Goal: Use online tool/utility: Utilize a website feature to perform a specific function

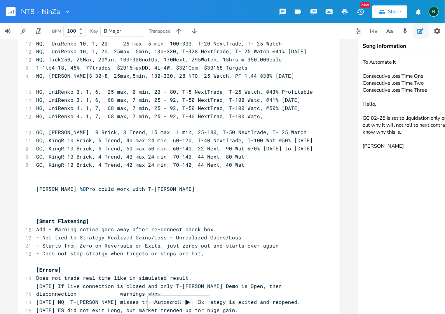
scroll to position [388, 0]
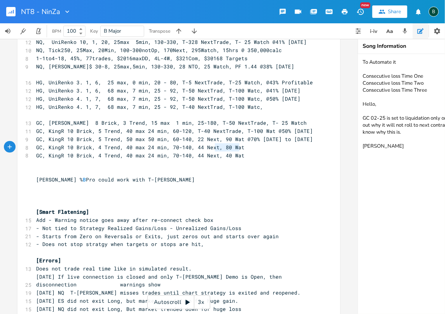
type textarea ", 44 Next, 40 Wat"
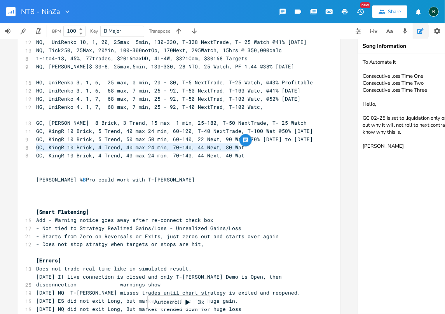
drag, startPoint x: 237, startPoint y: 147, endPoint x: 34, endPoint y: 148, distance: 202.7
click at [35, 151] on pre "GC, KingR 10 Brick, 4 Trend, 40 max 24 min, 70-140, 44 Next, 40 Wat" at bounding box center [175, 155] width 280 height 8
type textarea "​GC, KingR 10 Brick, 4 Trend, 40 max 24 min, 70-140, 44 Next, 40 Wat"
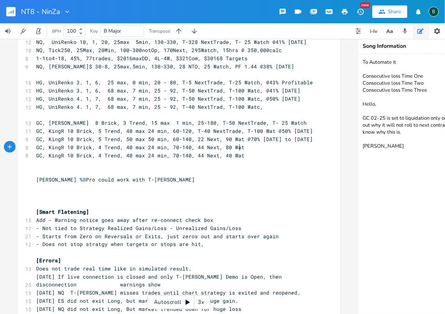
click at [237, 151] on pre "GC, KingR 10 Brick, 4 Trend, 40 max 24 min, 70-140, 44 Next, 40 Wat" at bounding box center [175, 155] width 280 height 8
type textarea "​"
click at [95, 160] on span "GC, KingR 10 Brick, 4 Trend, 40 max 24 min, 70-140, 44 Next, 40 Wat" at bounding box center [140, 163] width 208 height 7
type textarea "5"
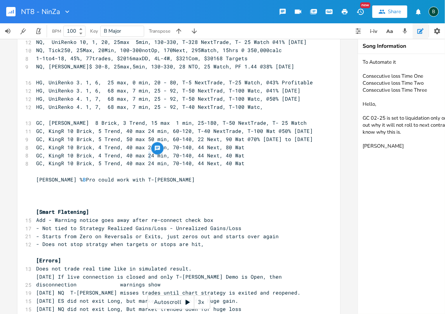
click at [146, 160] on span "GC, KingR 10 Brick, 5 Trend, 40 max 24 min, 70-140, 44 Next, 40 Wat" at bounding box center [140, 163] width 208 height 7
type textarea "0"
click at [193, 160] on span "GC, KingR 10 Brick, 5 Trend, 40 max 20 min, 70-140, 44 Next, 40 Wat" at bounding box center [140, 163] width 208 height 7
type textarea "3"
click at [241, 159] on pre "GC, KingR 10 Brick, 5 Trend, 40 max 20 min, 70-140, 34 Next, 40 Wat" at bounding box center [175, 163] width 280 height 8
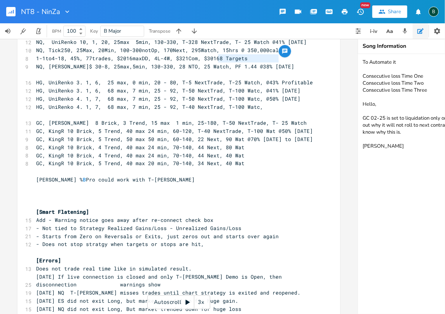
drag, startPoint x: 216, startPoint y: 57, endPoint x: 276, endPoint y: 59, distance: 60.6
click at [276, 63] on pre "NQ, [PERSON_NAME]$ 30-8, 25max,5min, 130-330, 28 NTO, 25 Watch, PF 1.44 @38% [D…" at bounding box center [175, 67] width 280 height 8
type textarea "PF 1.44 @38% [DATE]"
click at [236, 160] on span "GC, KingR 10 Brick, 5 Trend, 40 max 20 min, 70-140, 34 Next, 40 Wat" at bounding box center [140, 163] width 208 height 7
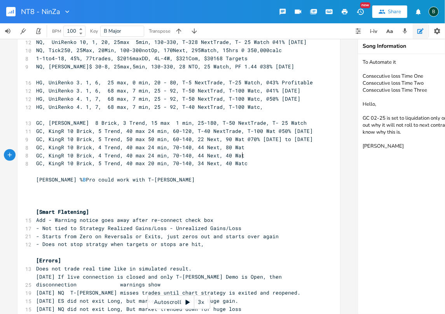
scroll to position [0, 5]
type textarea "ch,"
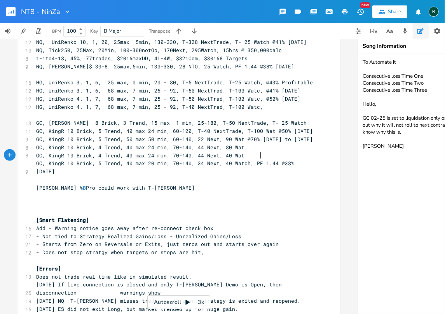
click at [258, 160] on span "GC, KingR 10 Brick, 5 Trend, 40 max 20 min, 70-140, 34 Next, 40 Watch, PF 1.44 …" at bounding box center [166, 167] width 261 height 15
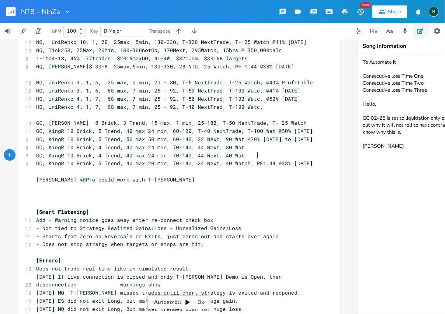
scroll to position [0, 3]
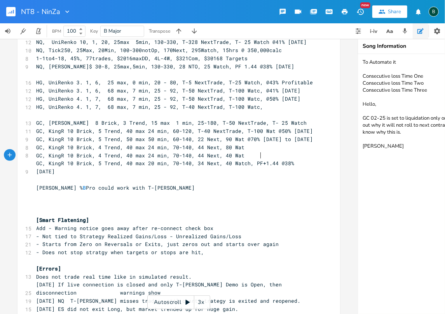
type textarea "+"
click at [270, 160] on span "GC, KingR 10 Brick, 5 Trend, 40 max 20 min, 70-140, 34 Next, 40 Watch, PF+1.44 …" at bounding box center [166, 167] width 261 height 15
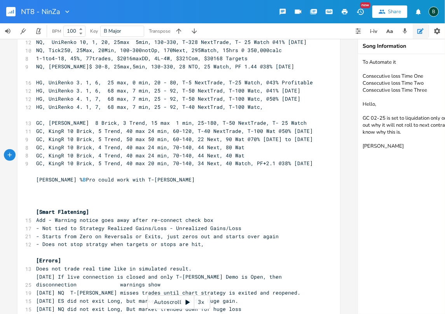
type textarea "2.10"
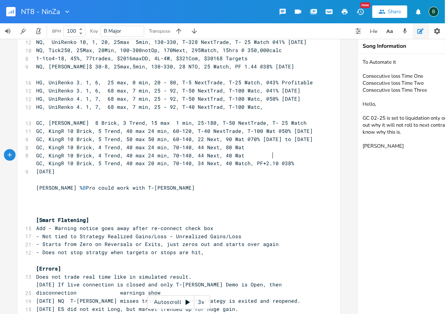
scroll to position [0, 10]
click at [258, 160] on span "GC, KingR 10 Brick, 5 Trend, 40 max 20 min, 70-140, 34 Next, 40 Watch, PF+2.10 …" at bounding box center [166, 167] width 261 height 15
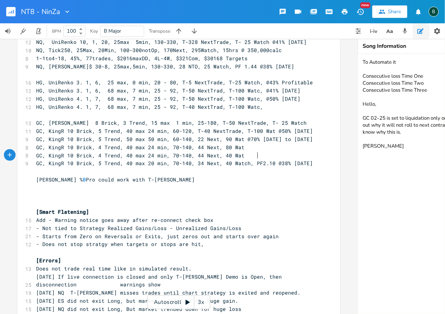
scroll to position [0, 3]
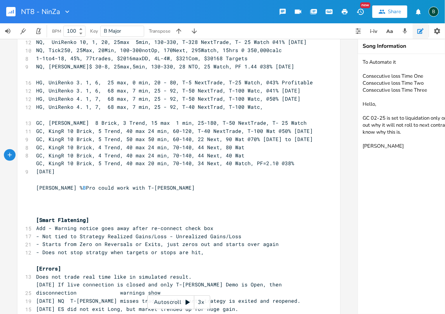
type textarea "="
click at [391, 216] on textarea "To Automate it Consecutive loss Time One Consecutive loss Time Two Consecutive …" at bounding box center [435, 184] width 155 height 260
drag, startPoint x: 281, startPoint y: 155, endPoint x: 276, endPoint y: 155, distance: 4.7
click at [276, 160] on span "GC, KingR 10 Brick, 5 Trend, 40 max 20 min, 70-140, 34 Next, 40 Watch, PF=2.10 …" at bounding box center [166, 167] width 261 height 15
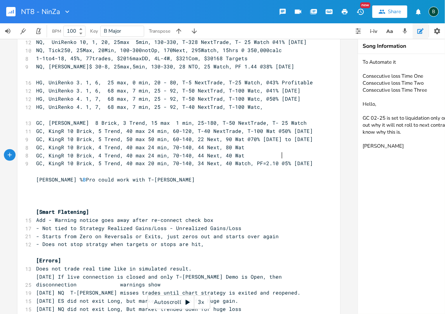
scroll to position [0, 5]
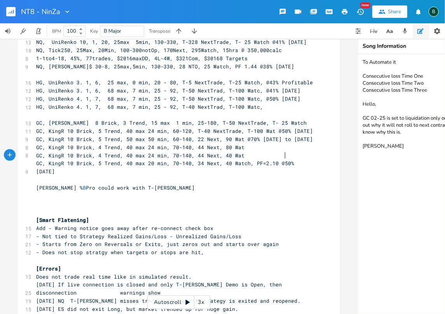
type textarea "50"
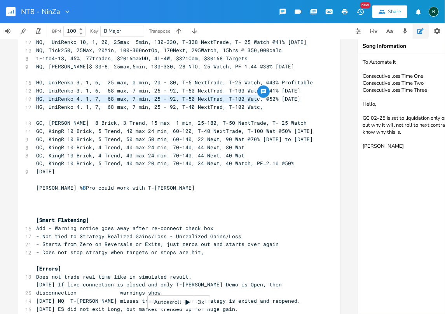
drag, startPoint x: 254, startPoint y: 99, endPoint x: 34, endPoint y: 100, distance: 219.8
click at [36, 103] on span "HG, UniRenko 4. 1, 7, 68 max, 7 min, 25 - 92, T-40 NextTrad, T-100 Watc," at bounding box center [149, 106] width 227 height 7
type textarea "HG, UniRenko 4. 1, 7, 68 max, 7 min, 25 - 92, T-40 NextTrad, T-100 Watc,"
click at [255, 103] on span "HG, UniRenko 4. 1, 7, 68 max, 7 min, 25 - 92, T-40 NextTrad, T-100 Watc," at bounding box center [149, 106] width 227 height 7
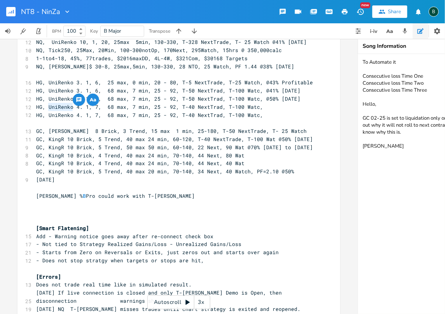
drag, startPoint x: 45, startPoint y: 106, endPoint x: 70, endPoint y: 106, distance: 24.9
click at [70, 111] on span "HG, UniRenko 4. 1, 7, 68 max, 7 min, 25 - 92, T-40 NextTrad, T-100 Watc," at bounding box center [149, 114] width 227 height 7
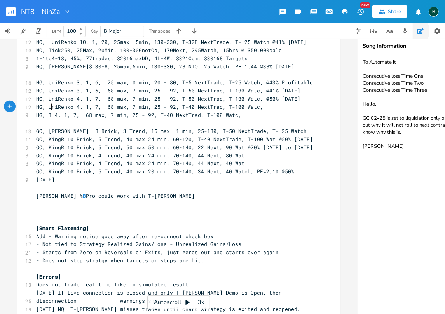
type textarea "Ing"
type textarea "KingR"
drag, startPoint x: 85, startPoint y: 106, endPoint x: 64, endPoint y: 106, distance: 20.6
click at [64, 111] on span "HG, KingR 4. 1, 7, 68 max, 7 min, 25 - 92, T-40 NextTrad, T-100 Watc," at bounding box center [144, 114] width 217 height 7
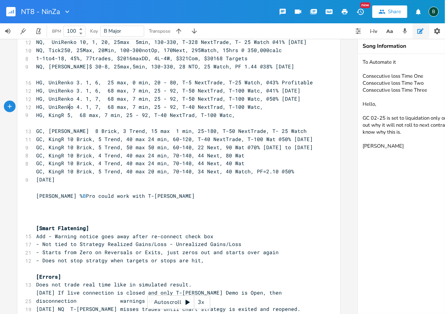
scroll to position [0, 6]
type textarea "5B,"
type textarea "-5t"
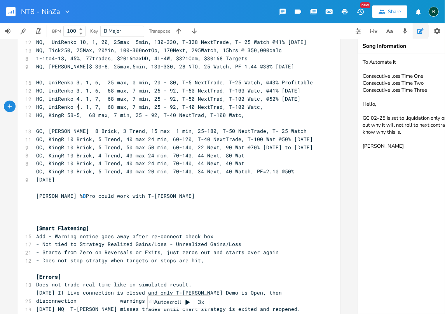
type textarea "T"
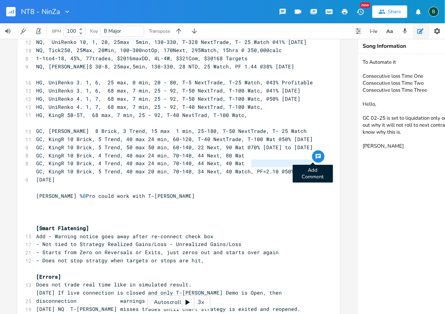
drag, startPoint x: 249, startPoint y: 162, endPoint x: 309, endPoint y: 161, distance: 61.0
type textarea "PF=2.10 @50% [DATE]"
click at [241, 111] on pre "HG, KingR 5B-5T, 68 max, 7 min, 25 - 92, T-40 NextTrad, T-100 Watc," at bounding box center [175, 115] width 280 height 8
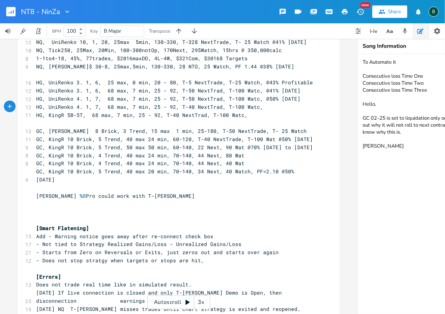
type textarea "​"
paste textarea
click at [240, 111] on span "HG, KingR 5B-5T, 68 max, 7 min, 25 - 92, T-40 NextTrad, T-100 Watc,PF=2.10 @50%…" at bounding box center [171, 114] width 270 height 7
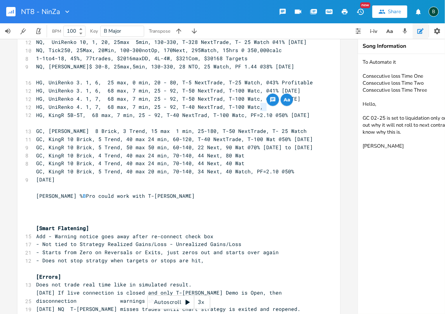
drag, startPoint x: 264, startPoint y: 106, endPoint x: 259, endPoint y: 105, distance: 5.5
click at [259, 111] on span "HG, KingR 5B-5T, 68 max, 7 min, 25 - 92, T-40 NextTrad, T-100 Watc, PF=2.10 @50…" at bounding box center [172, 114] width 273 height 7
type textarea "37"
click at [272, 111] on span "HG, KingR 5B-5T, 68 max, 7 min, 25 - 92, T-40 NextTrad, T-100 Watc, PF=2.37 @50…" at bounding box center [172, 114] width 273 height 7
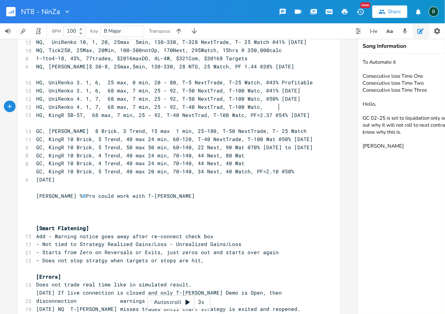
type textarea "42"
click at [273, 111] on span "HG, KingR 5B-5T, 68 max, 7 min, 25 - 92, T-40 NextTrad, T-100 Watc, PF=2.37 @54…" at bounding box center [174, 114] width 276 height 7
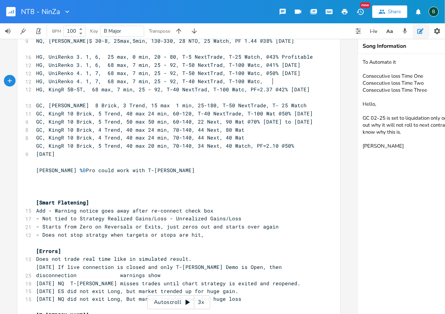
scroll to position [440, 0]
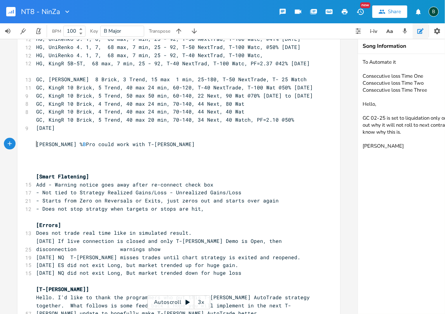
click at [37, 156] on pre "​" at bounding box center [175, 160] width 280 height 8
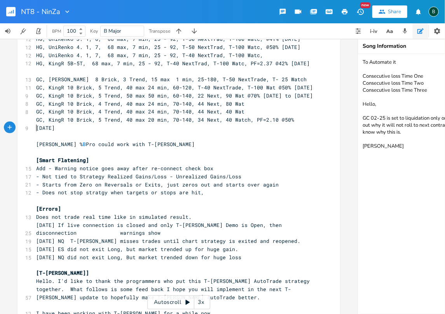
click at [35, 140] on pre "[PERSON_NAME] % B Pro could work with T-[PERSON_NAME]" at bounding box center [175, 144] width 280 height 8
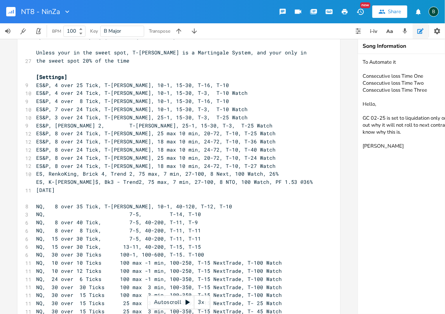
scroll to position [78, 0]
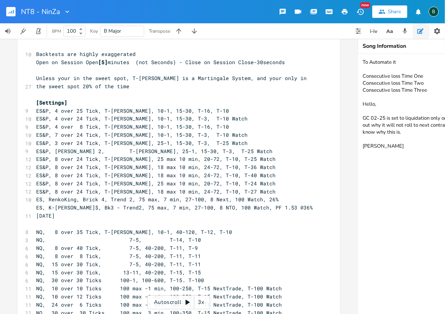
click at [63, 101] on span "[Settings]" at bounding box center [51, 102] width 31 height 7
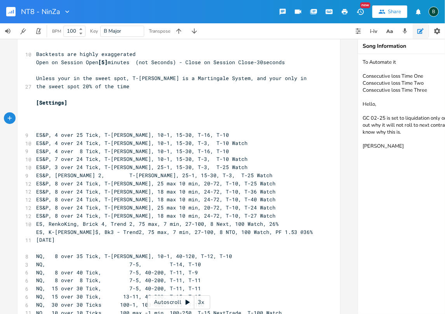
type textarea "^"
type textarea "6E, KingR"
type textarea "5B 2T, MaX"
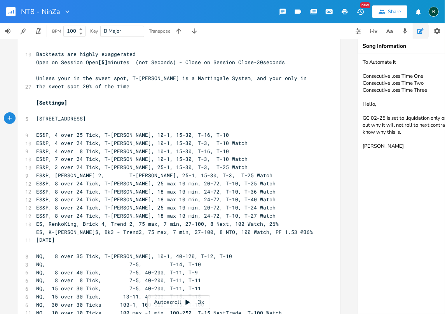
scroll to position [0, 26]
type textarea "S"
type textarea "X 25"
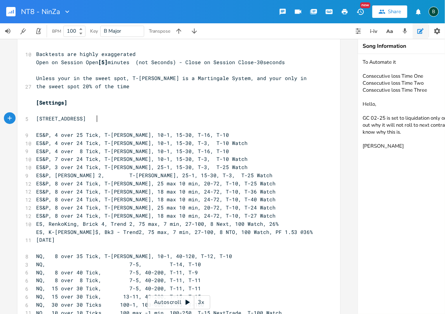
click at [86, 117] on span "[STREET_ADDRESS]" at bounding box center [61, 118] width 50 height 7
type textarea "X"
type textarea "x"
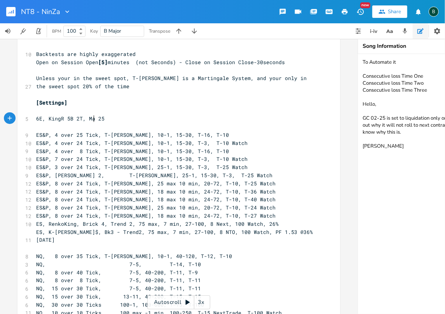
scroll to position [0, 2]
click at [104, 119] on pre "6E, KingR 5B 2T, Max 25" at bounding box center [175, 119] width 280 height 8
type textarea "Min 0"
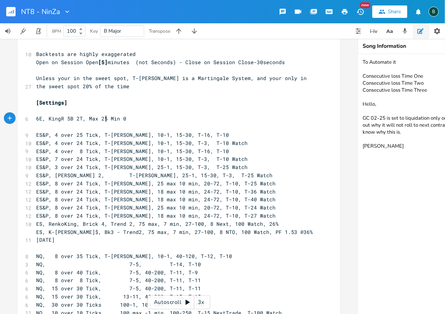
click at [103, 117] on span "6E, KingR 5B 2T, Max 25 Min 0" at bounding box center [81, 118] width 90 height 7
type textarea ","
type textarea "ax"
drag, startPoint x: 94, startPoint y: 118, endPoint x: 89, endPoint y: 118, distance: 5.1
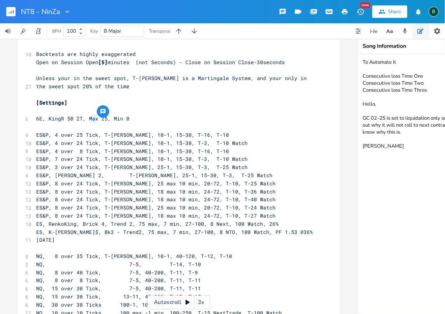
click at [89, 118] on span "6E, KingR 5B 2T, Max 25, Min 0" at bounding box center [82, 118] width 93 height 7
click at [125, 118] on pre "6E, KingR 5B 2T, Max 25, Min 0" at bounding box center [175, 119] width 280 height 8
type textarea ", 50-150, 26 NTO, 25 Watch"
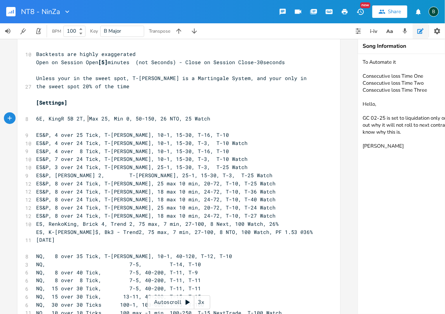
click at [85, 115] on pre "6E, KingR 5B 2T, Max 25, Min 0, 50-150, 26 NTO, 25 Watch" at bounding box center [175, 119] width 280 height 8
type textarea "Bar"
click at [119, 116] on span "6E, KingR 5B 2T, BarMax 25, Min 0, 50-150, 26 NTO, 25 Watch" at bounding box center [127, 118] width 183 height 7
type textarea "Bar"
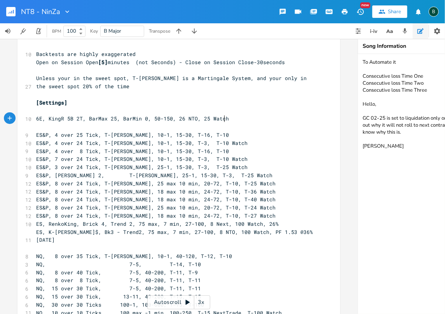
click at [221, 120] on pre "6E, KingR 5B 2T, BarMax 25, BarMin 0, 50-150, 26 NTO, 25 Watch" at bounding box center [175, 119] width 280 height 8
type textarea ","
drag, startPoint x: 242, startPoint y: 231, endPoint x: 305, endPoint y: 230, distance: 62.5
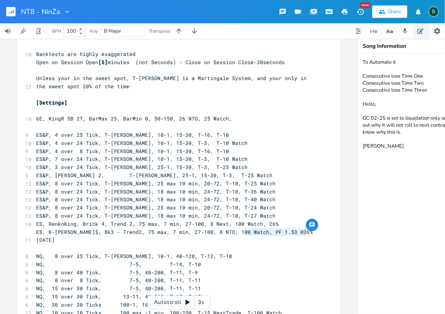
type textarea "​PF 1.53 @36% [DATE]"
click at [227, 118] on pre "6E, KingR 5B 2T, BarMax 25, BarMin 0, 50-150, 26 NTO, 25 Watch," at bounding box center [175, 119] width 280 height 8
click at [286, 60] on pre "Open on Session Open [5] minutes (not Seconds) - Close on Session Close-30secon…" at bounding box center [175, 62] width 280 height 8
click at [293, 117] on pre "6E, KingR 5B 2T, BarMax 25, BarMin 0, 50-150, 26 NTO, 25 Watch, PF 1.53 @36% [D…" at bounding box center [175, 119] width 280 height 8
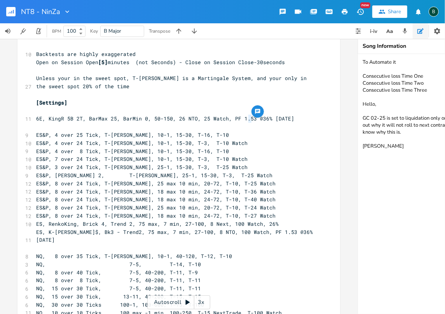
click at [246, 119] on span "6E, KingR 5B 2T, BarMax 25, BarMin 0, 50-150, 26 NTO, 25 Watch, PF 1.53 @36% [D…" at bounding box center [165, 118] width 258 height 7
type textarea "1"
drag, startPoint x: 255, startPoint y: 117, endPoint x: 262, endPoint y: 118, distance: 6.7
click at [262, 118] on span "6E, KingR 5B 2T, BarMax 25, BarMin 0, 50-150, 26 NTO, 25 Watch, PF 1.51 @36% [D…" at bounding box center [165, 118] width 258 height 7
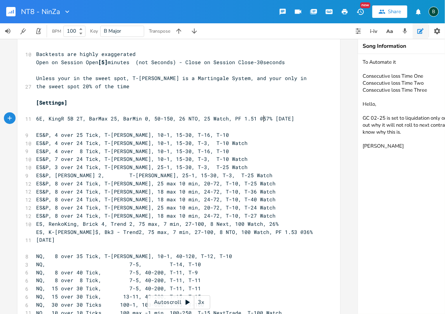
scroll to position [0, 5]
type textarea "57"
